Goal: Information Seeking & Learning: Learn about a topic

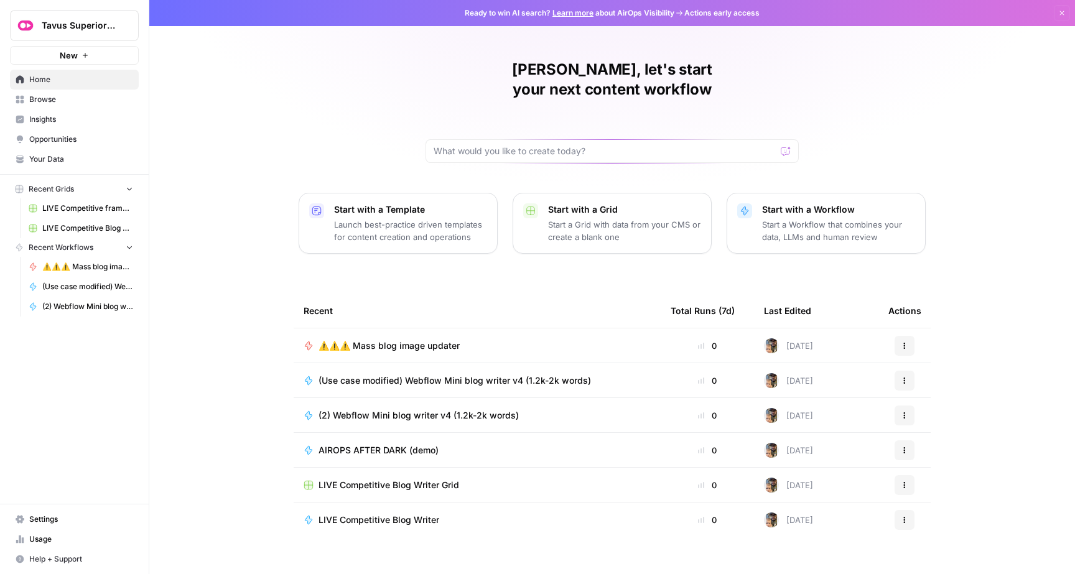
click at [707, 294] on div "Total Runs (7d)" at bounding box center [703, 311] width 64 height 34
click at [100, 113] on link "Insights" at bounding box center [74, 119] width 129 height 20
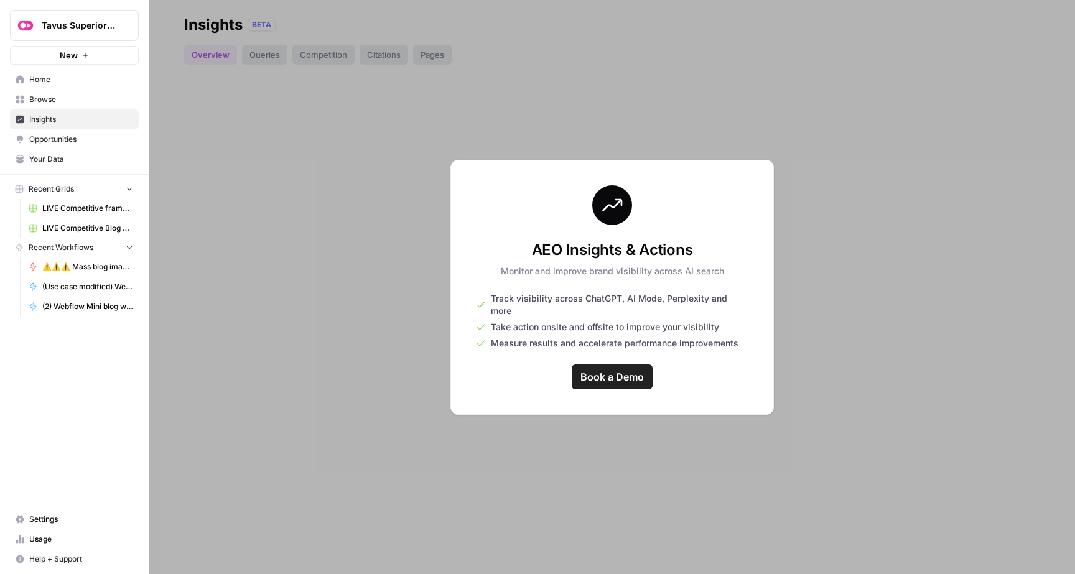
click at [631, 406] on div "AEO Insights & Actions Monitor and improve brand visibility across AI search Tr…" at bounding box center [612, 287] width 324 height 255
click at [72, 156] on span "Your Data" at bounding box center [81, 159] width 104 height 11
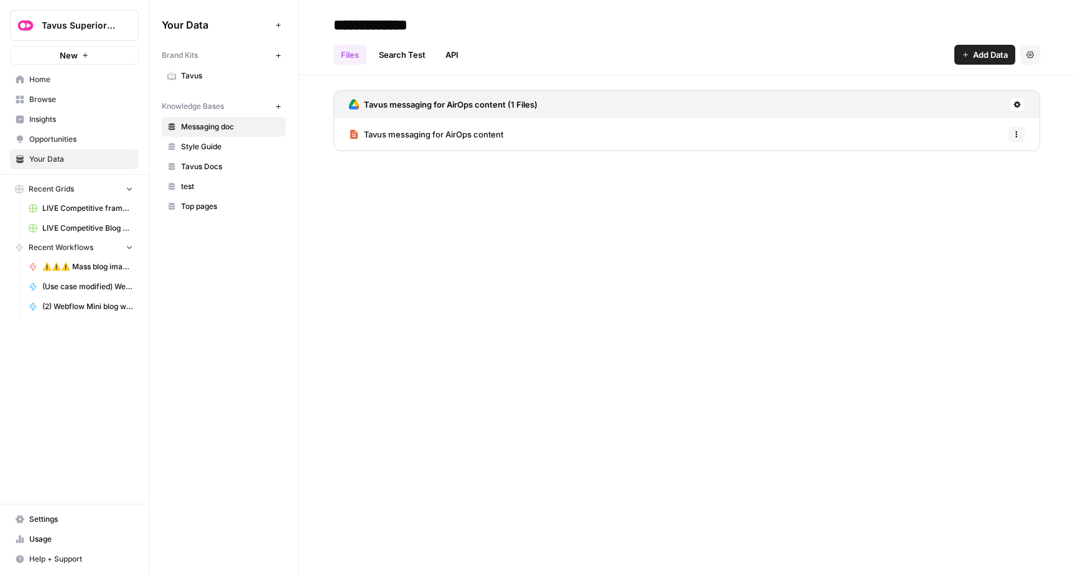
click at [77, 139] on span "Opportunities" at bounding box center [81, 139] width 104 height 11
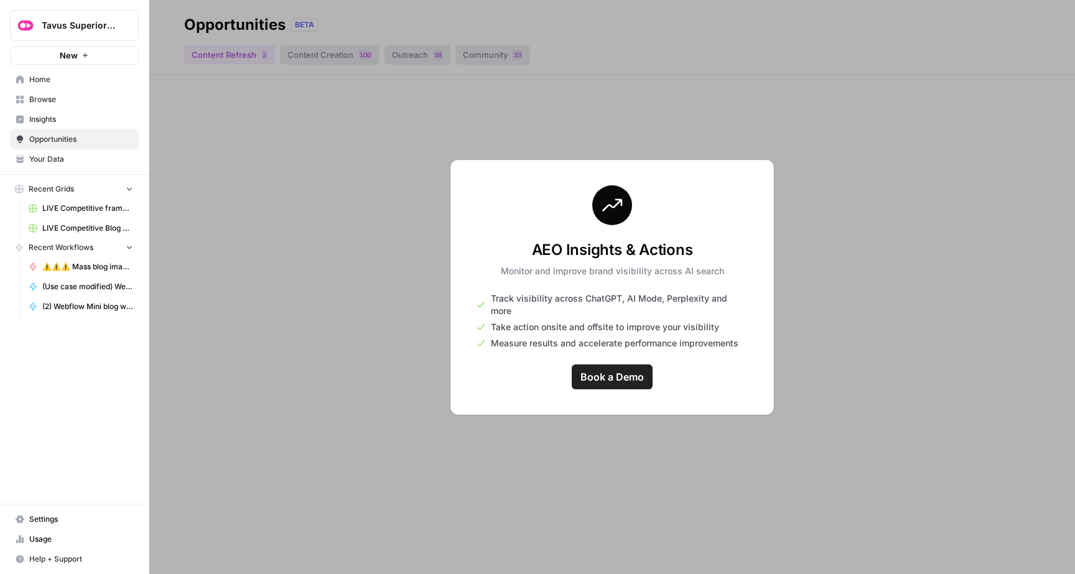
click at [50, 545] on link "Usage" at bounding box center [74, 539] width 129 height 20
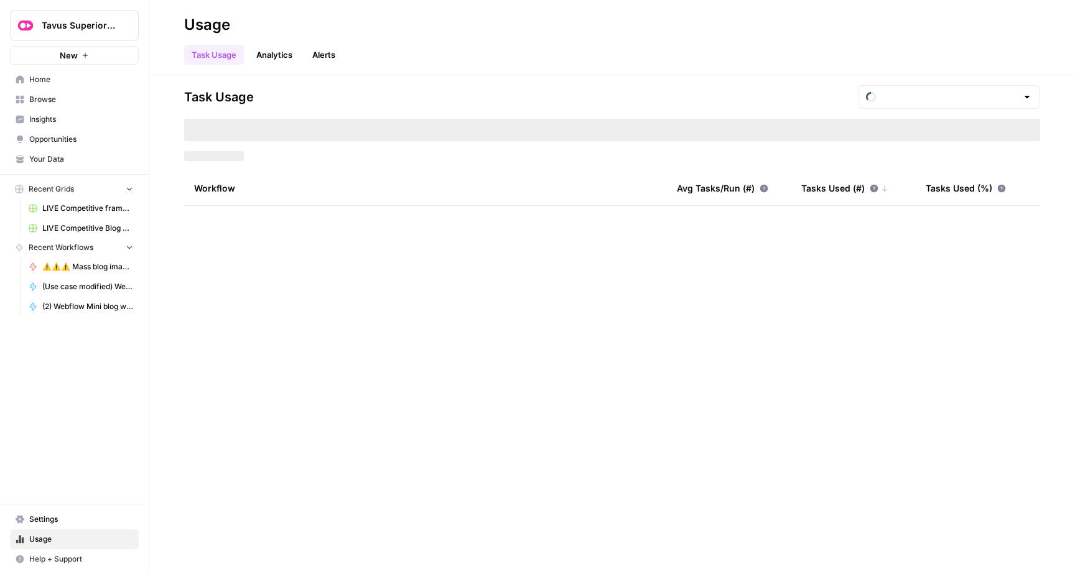
type input "September Tasks"
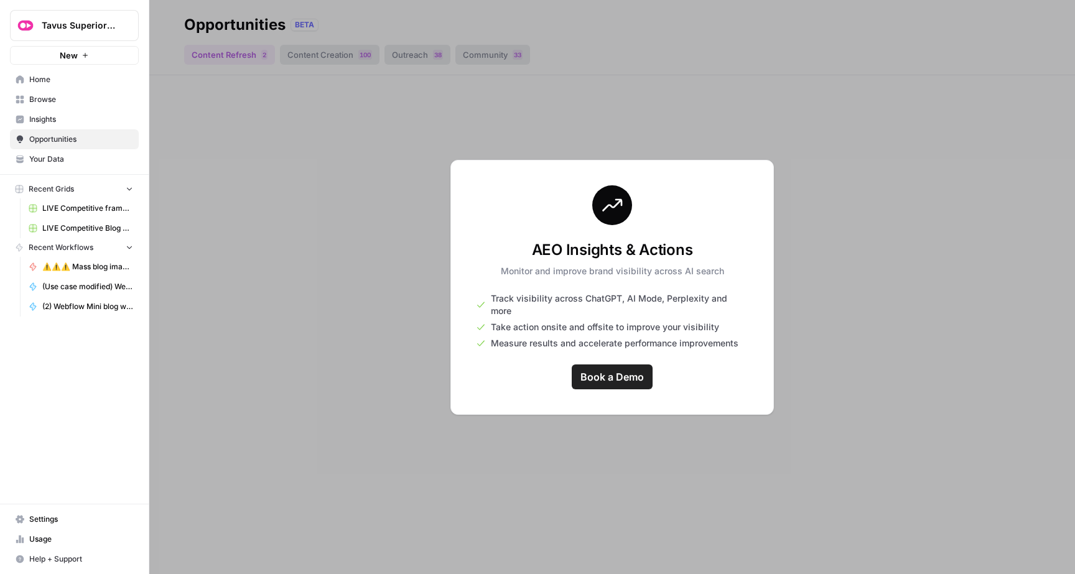
click at [52, 86] on link "Home" at bounding box center [74, 80] width 129 height 20
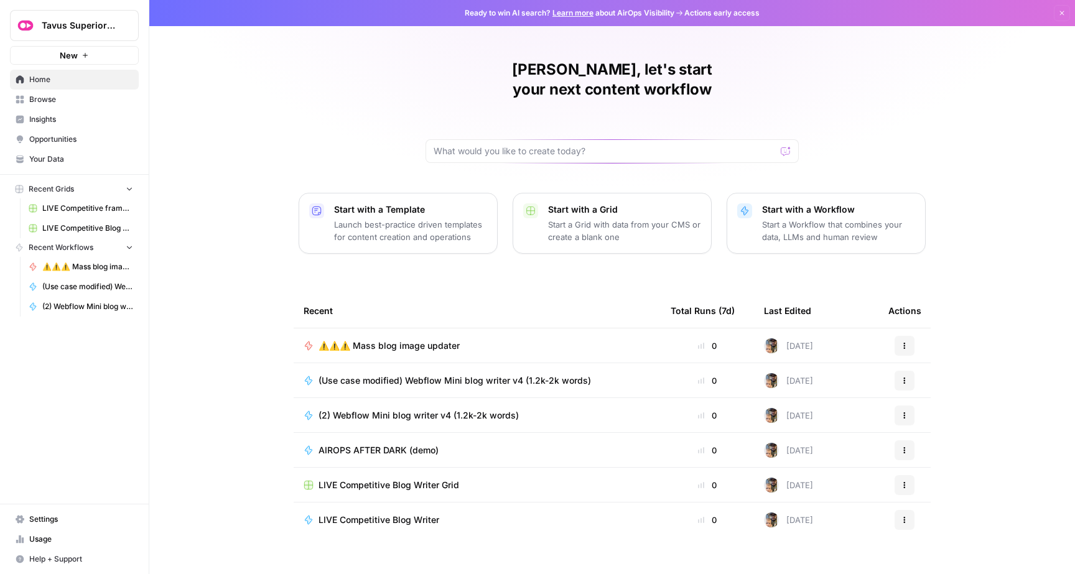
click at [72, 114] on span "Insights" at bounding box center [81, 119] width 104 height 11
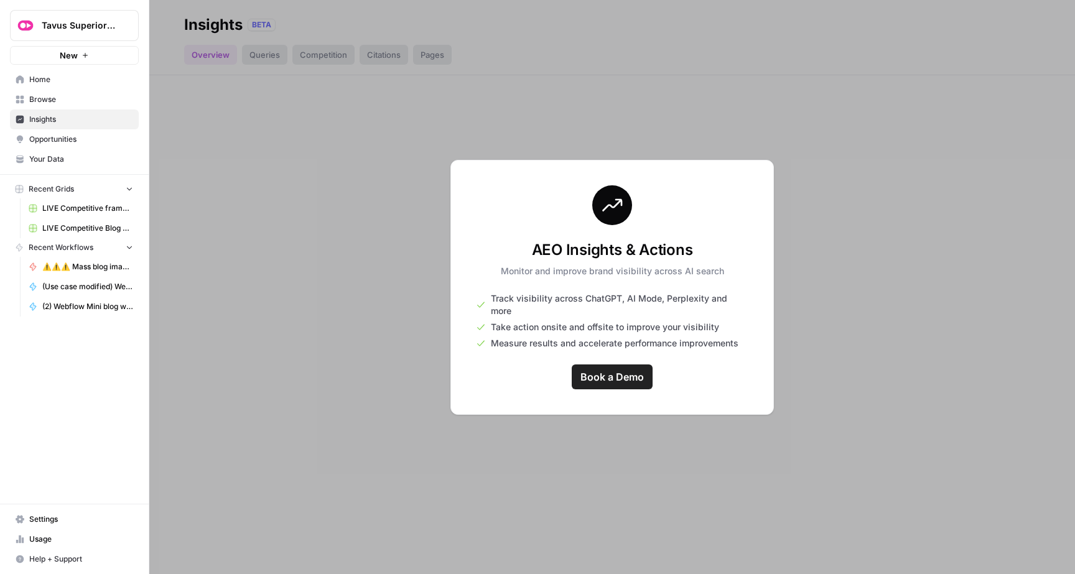
click at [78, 133] on link "Opportunities" at bounding box center [74, 139] width 129 height 20
click at [70, 156] on span "Your Data" at bounding box center [81, 159] width 104 height 11
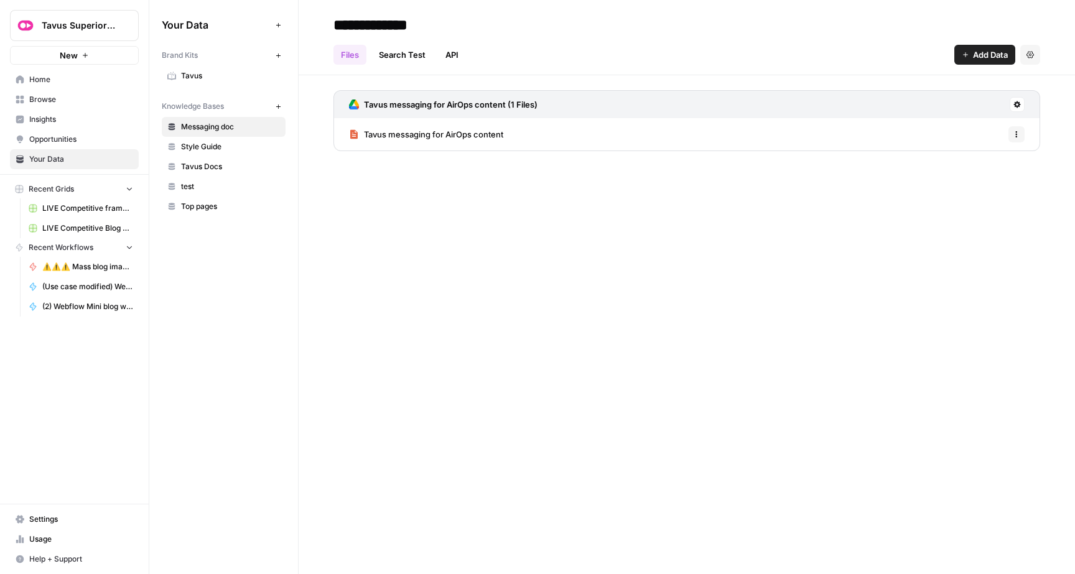
click at [54, 539] on span "Usage" at bounding box center [81, 539] width 104 height 11
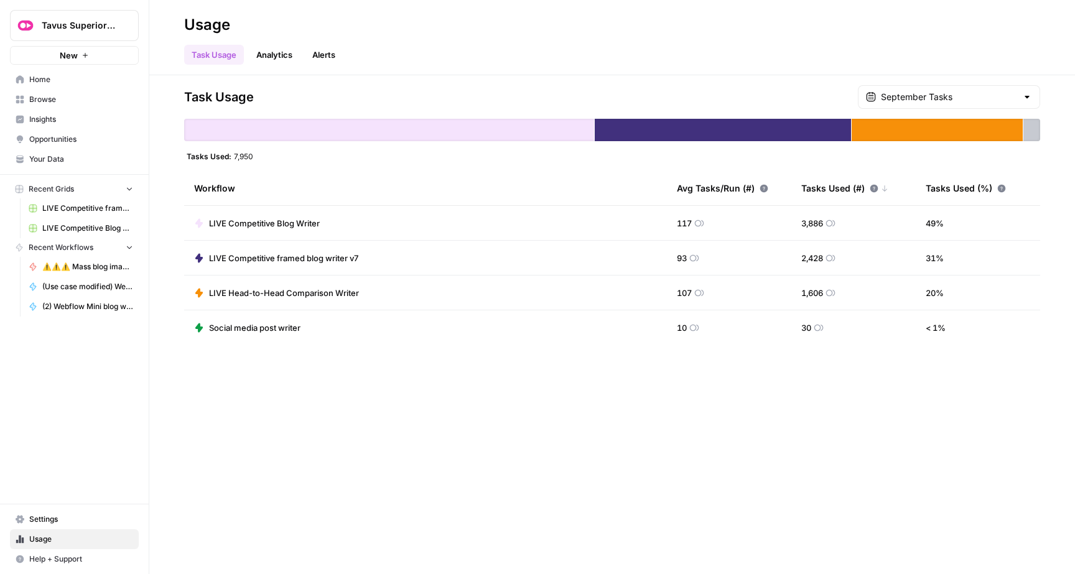
click at [280, 62] on link "Analytics" at bounding box center [274, 55] width 51 height 20
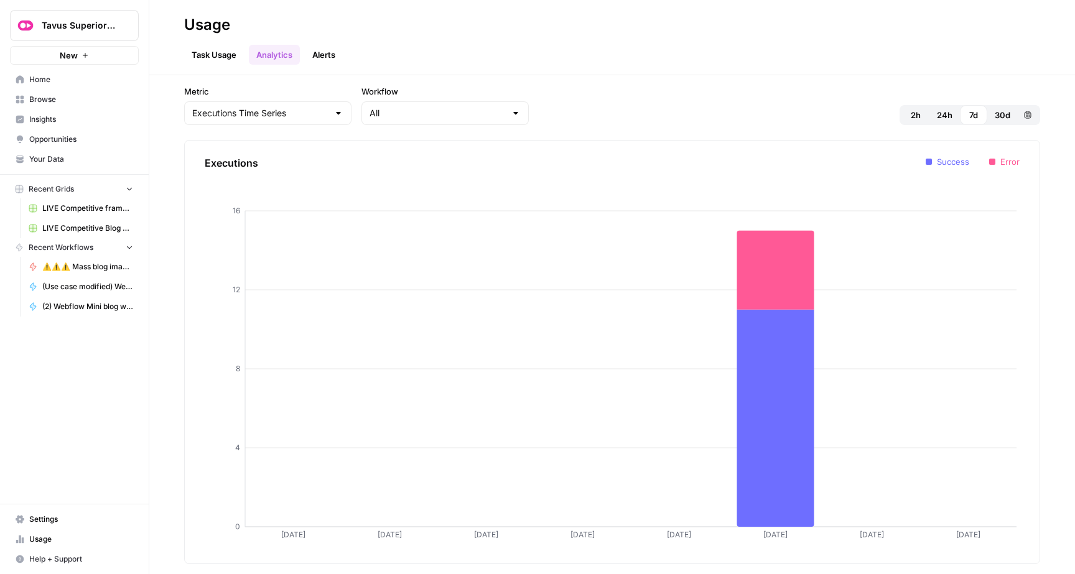
click at [997, 109] on span "30d" at bounding box center [1003, 115] width 16 height 12
